Goal: Information Seeking & Learning: Learn about a topic

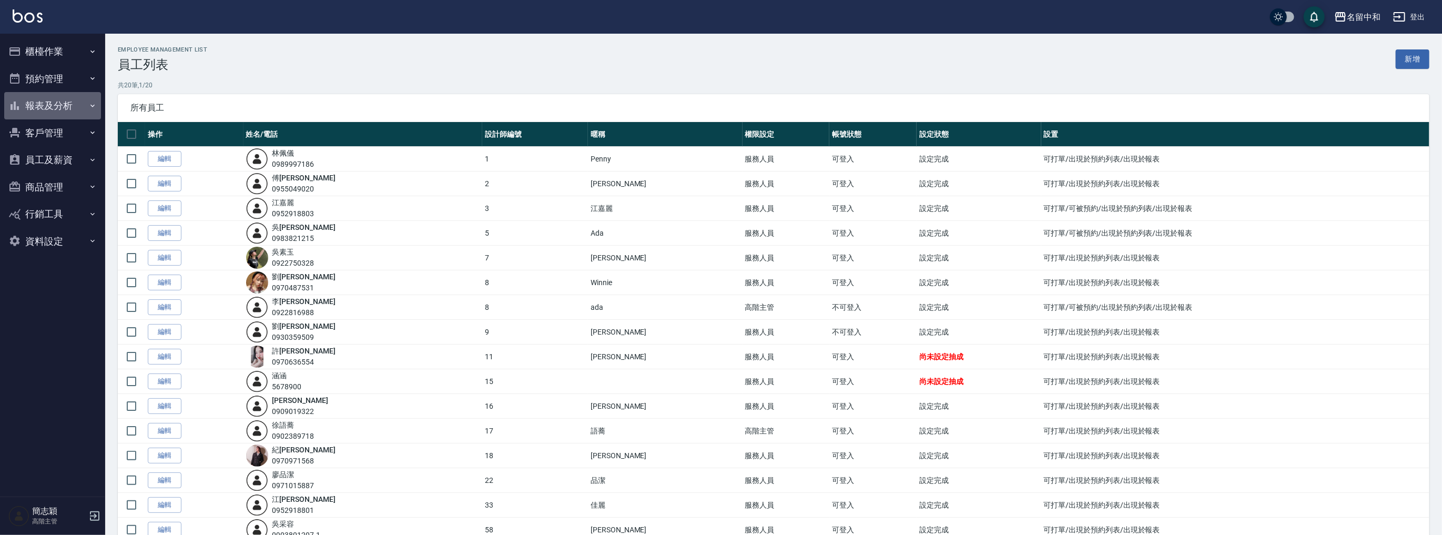
click at [42, 105] on button "報表及分析" at bounding box center [52, 105] width 97 height 27
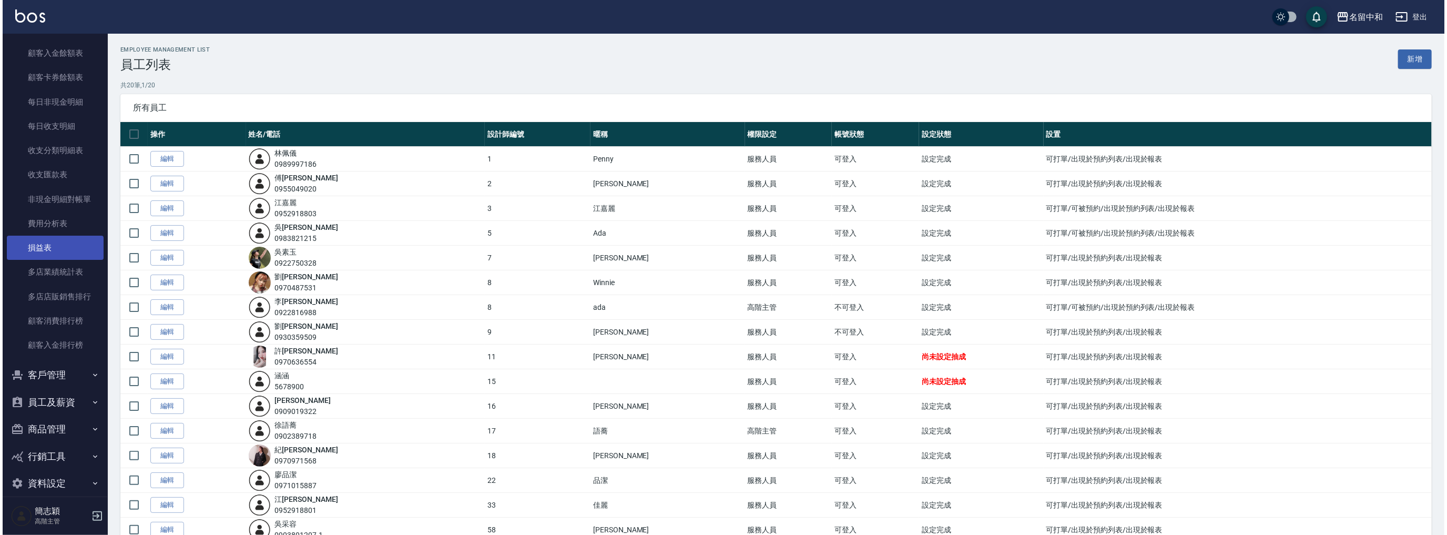
scroll to position [825, 0]
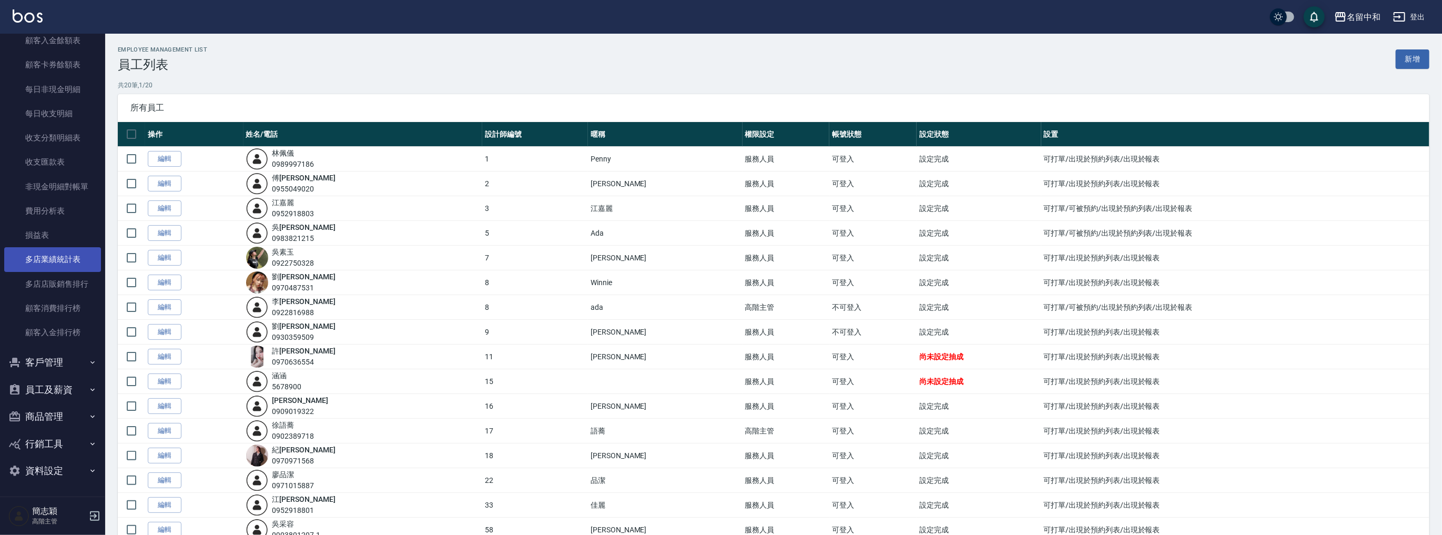
click at [45, 257] on link "多店業績統計表" at bounding box center [52, 259] width 97 height 24
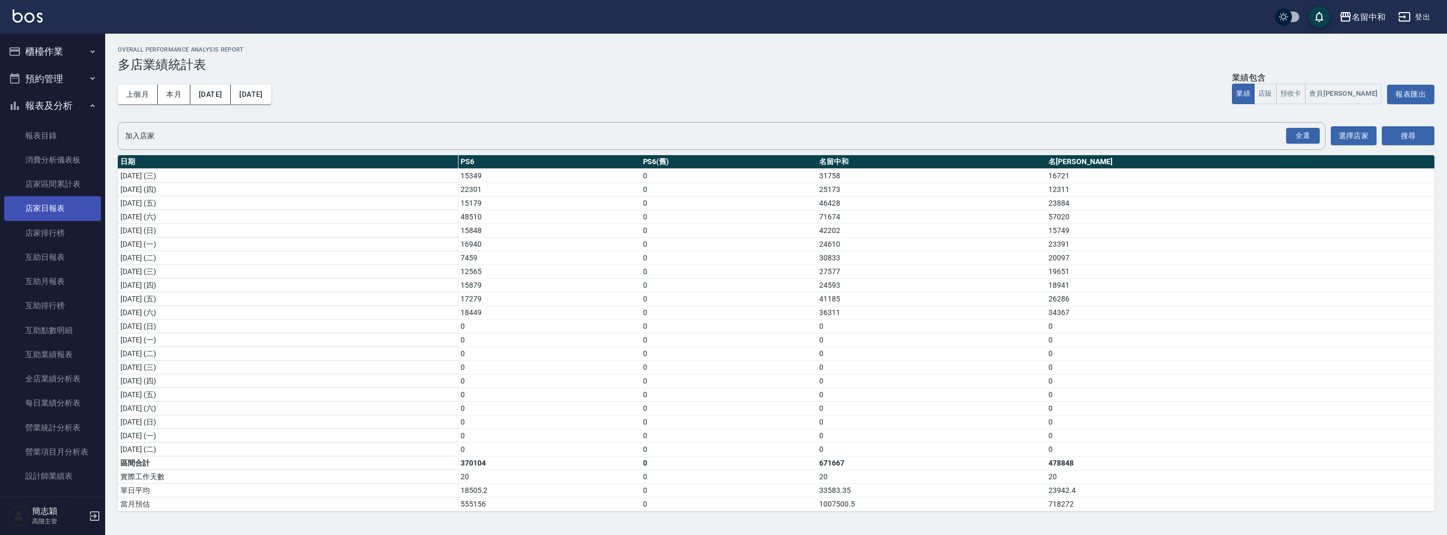
click at [67, 211] on link "店家日報表" at bounding box center [52, 208] width 97 height 24
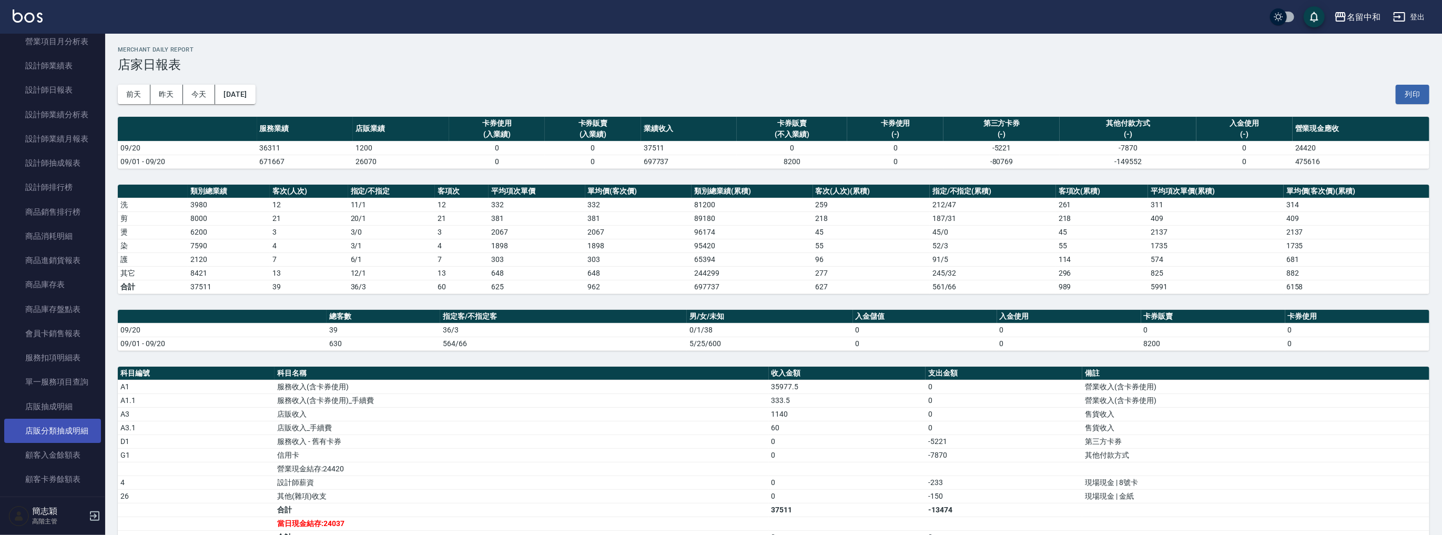
scroll to position [392, 0]
click at [54, 119] on ul "報表目錄 消費分析儀表板 店家區間累計表 店家日報表 店家排行榜 互助日報表 互助月報表 互助排行榜 互助點數明細 互助業績報表 全店業績分析表 每日業績分析…" at bounding box center [52, 254] width 97 height 1054
click at [54, 119] on link "設計師日報表" at bounding box center [52, 108] width 97 height 24
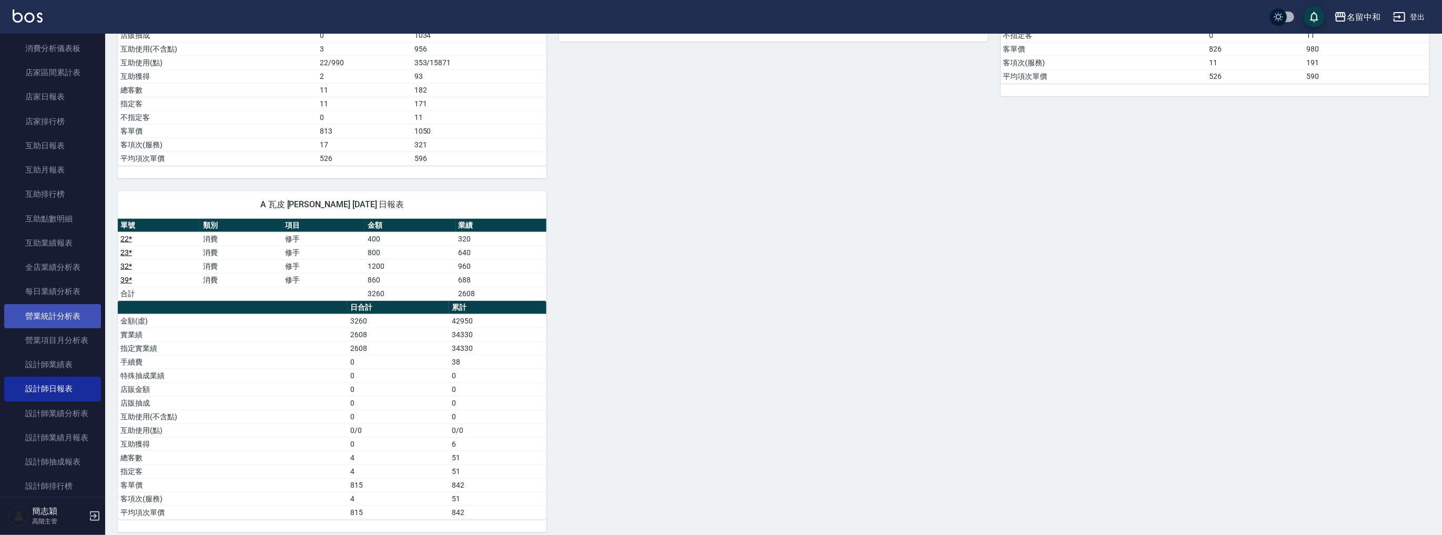
scroll to position [98, 0]
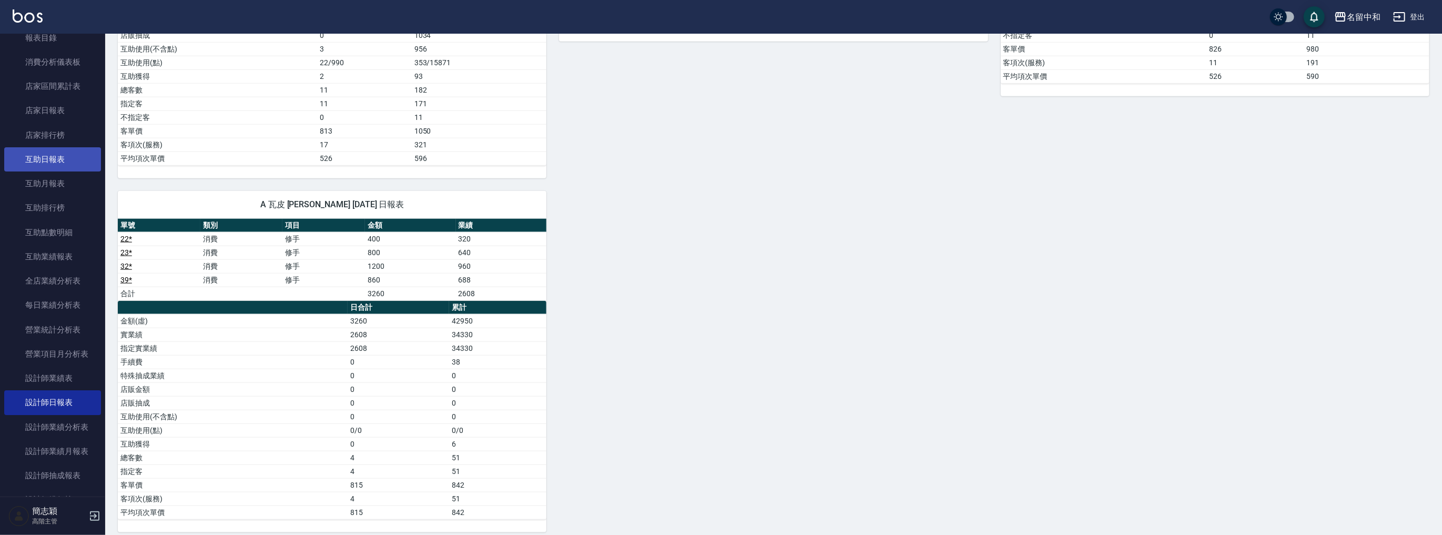
click at [63, 151] on link "互助日報表" at bounding box center [52, 159] width 97 height 24
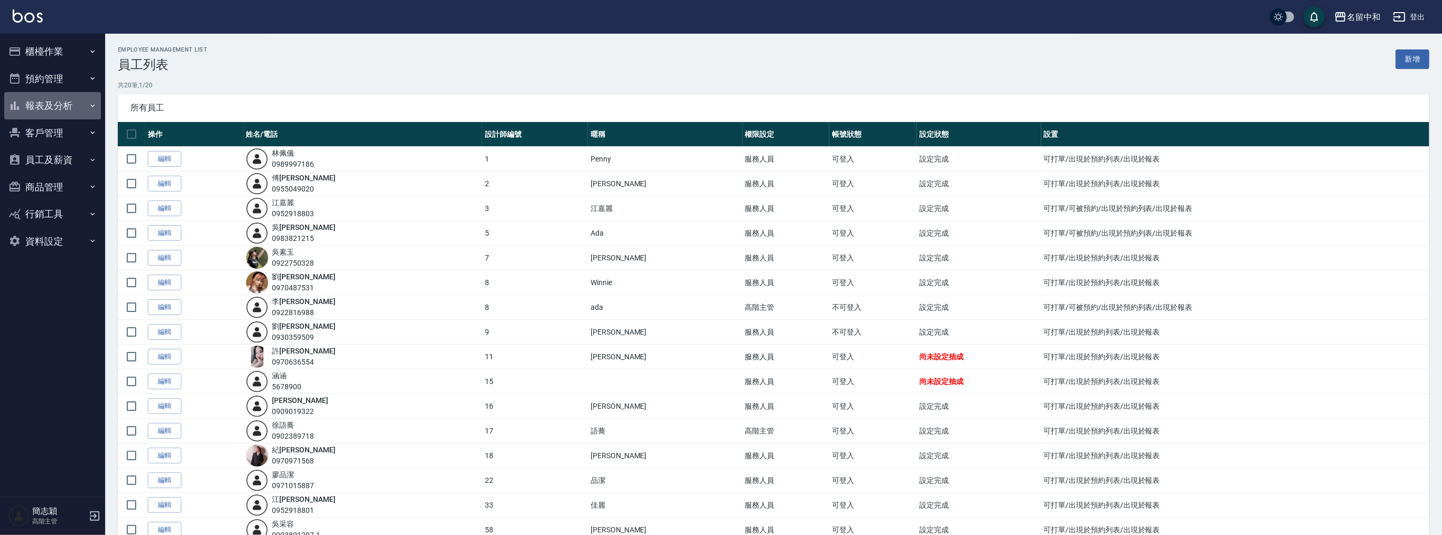
click at [60, 103] on button "報表及分析" at bounding box center [52, 105] width 97 height 27
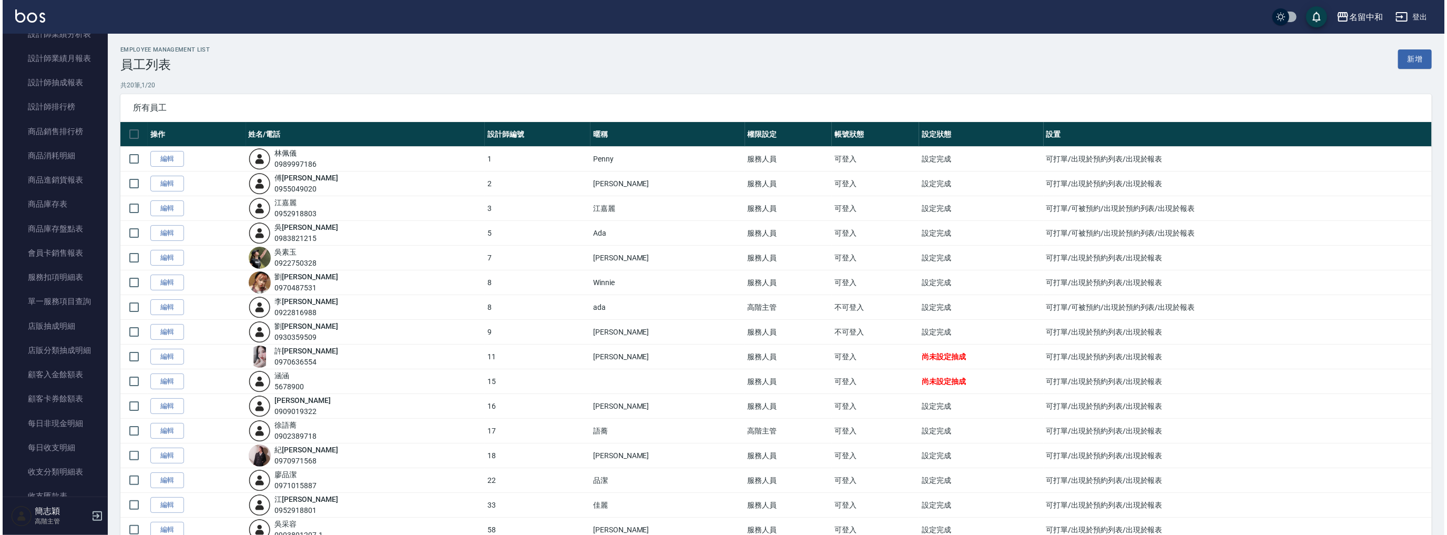
scroll to position [825, 0]
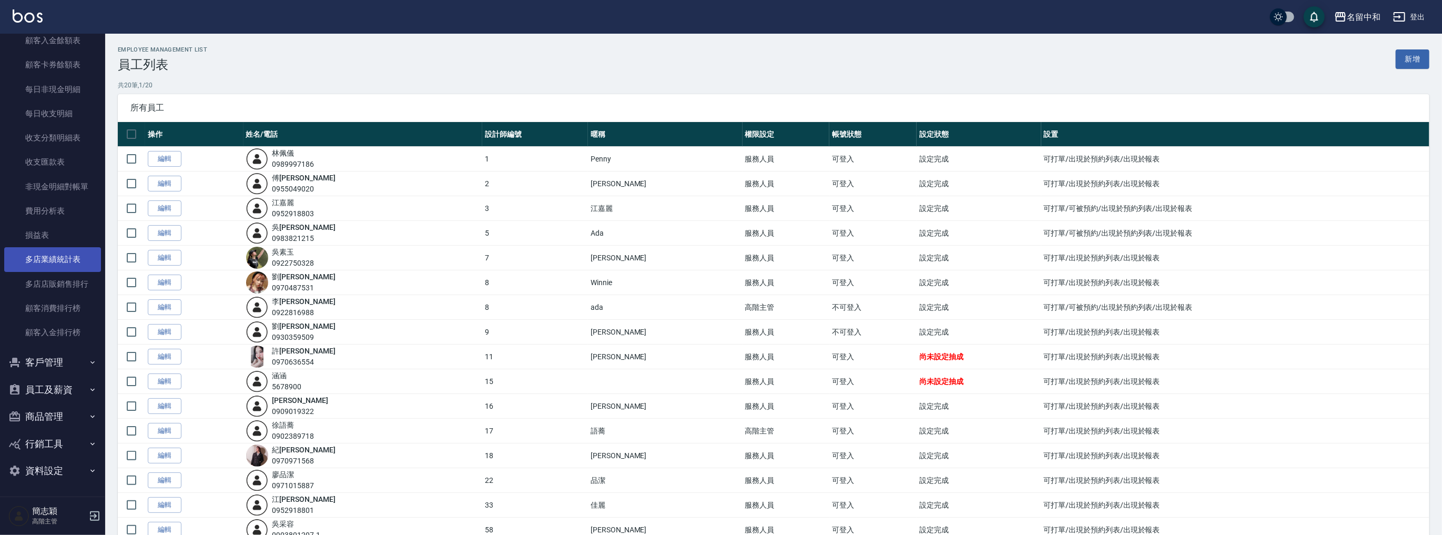
click at [69, 267] on link "多店業績統計表" at bounding box center [52, 259] width 97 height 24
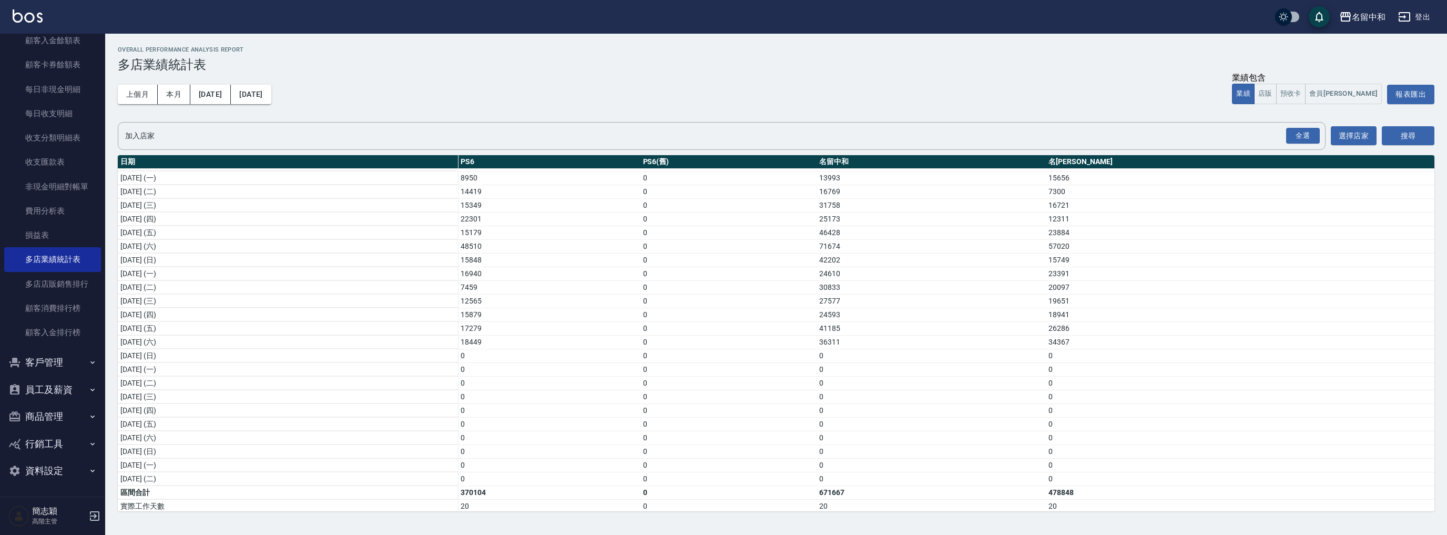
scroll to position [125, 0]
